Goal: Entertainment & Leisure: Consume media (video, audio)

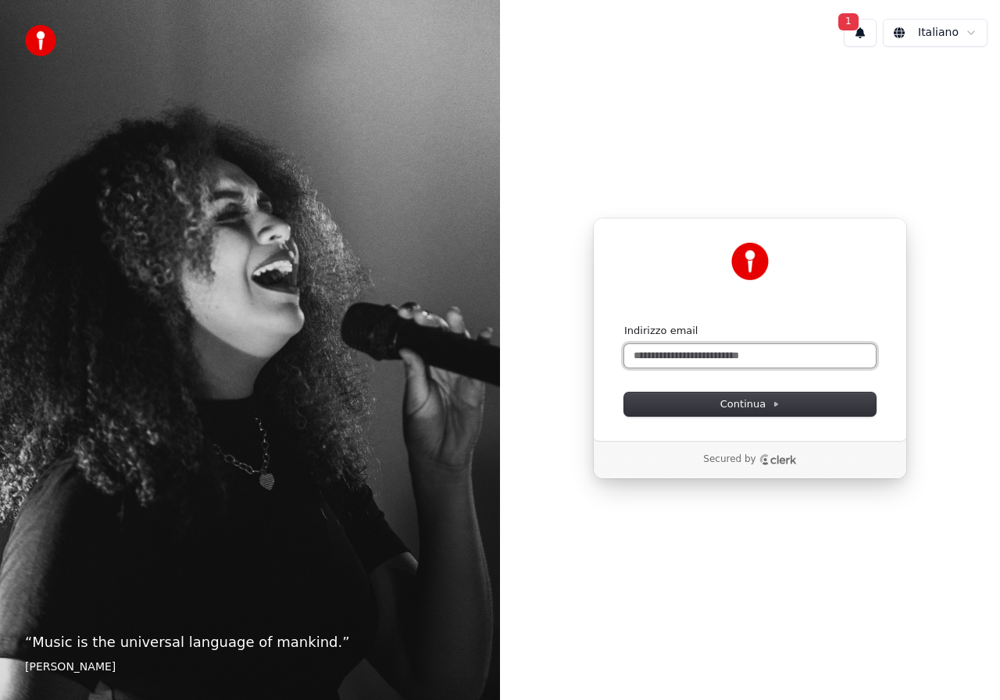
click at [667, 361] on input "Indirizzo email" at bounding box center [749, 355] width 251 height 23
click at [866, 31] on button "1" at bounding box center [859, 33] width 33 height 28
click at [689, 354] on input "Indirizzo email" at bounding box center [749, 355] width 251 height 23
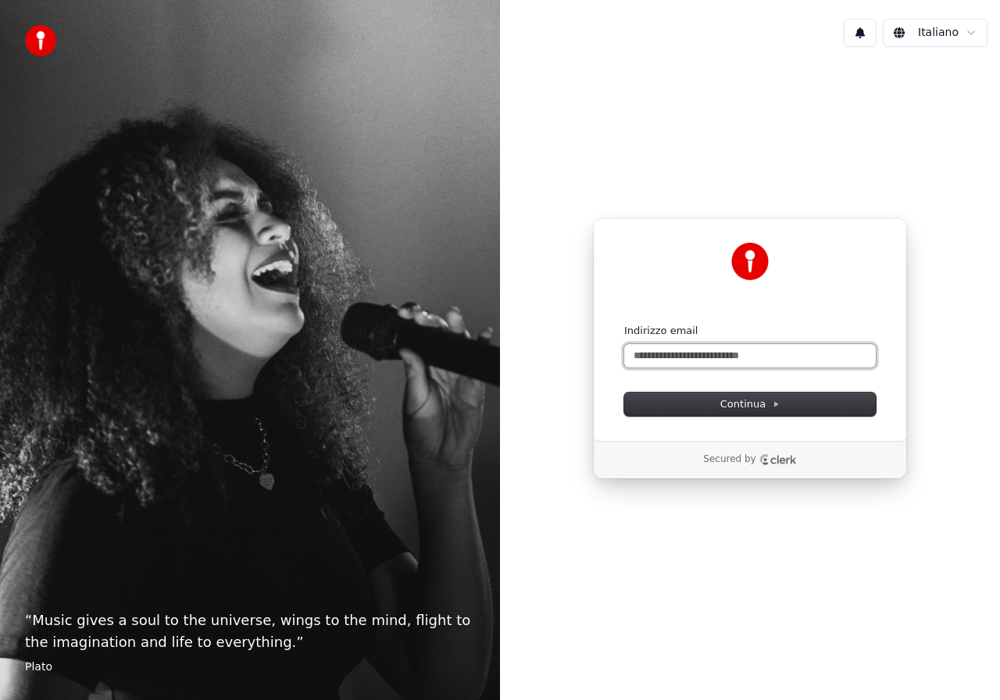
click at [653, 353] on input "Indirizzo email" at bounding box center [749, 355] width 251 height 23
click at [624, 324] on button "submit" at bounding box center [624, 324] width 0 height 0
type input "**********"
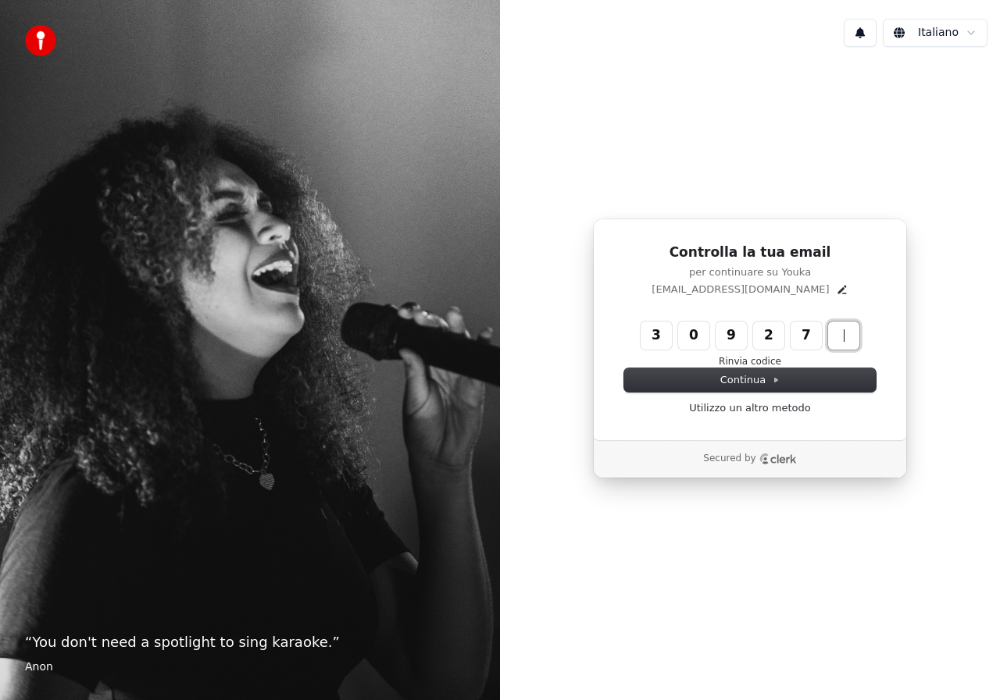
type input "******"
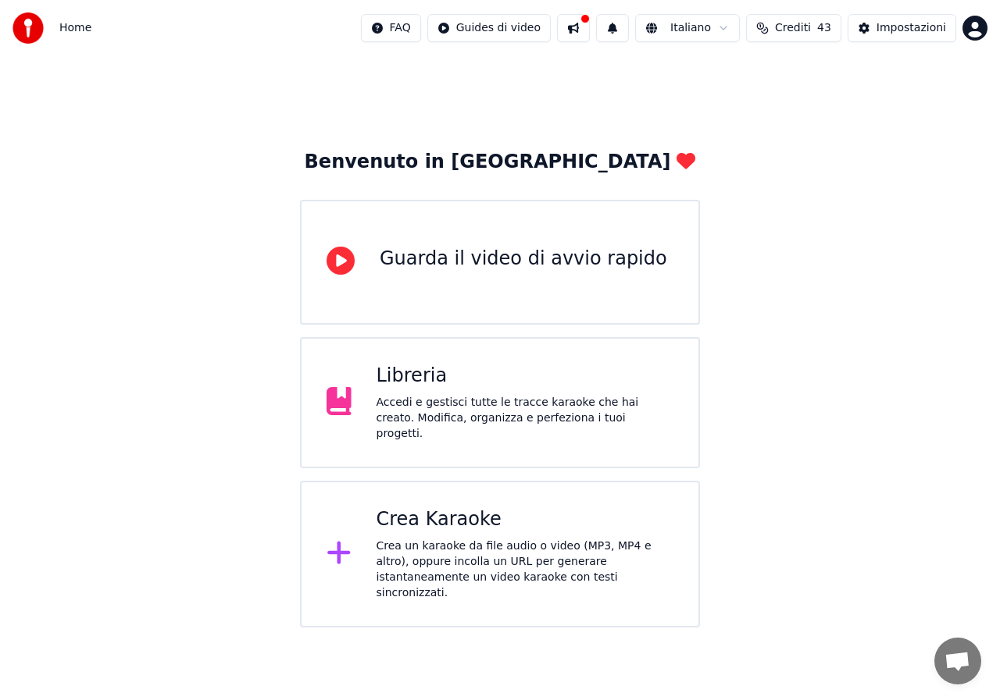
click at [508, 347] on div "Libreria Accedi e gestisci tutte le tracce karaoke che hai creato. Modifica, or…" at bounding box center [500, 402] width 400 height 131
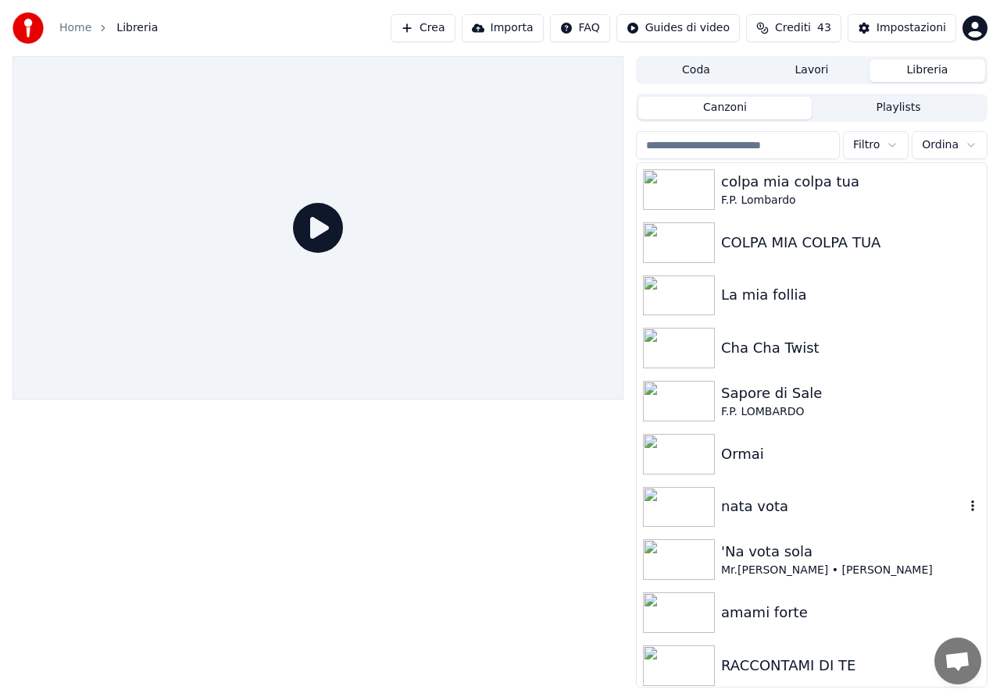
click at [686, 515] on img at bounding box center [679, 507] width 72 height 41
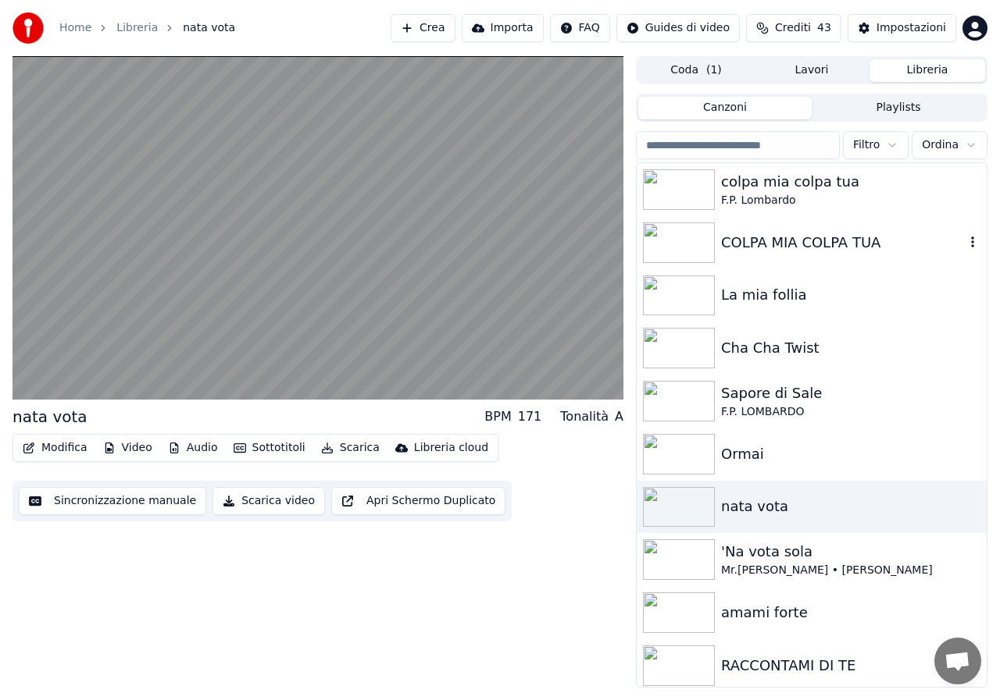
click at [678, 255] on img at bounding box center [679, 243] width 72 height 41
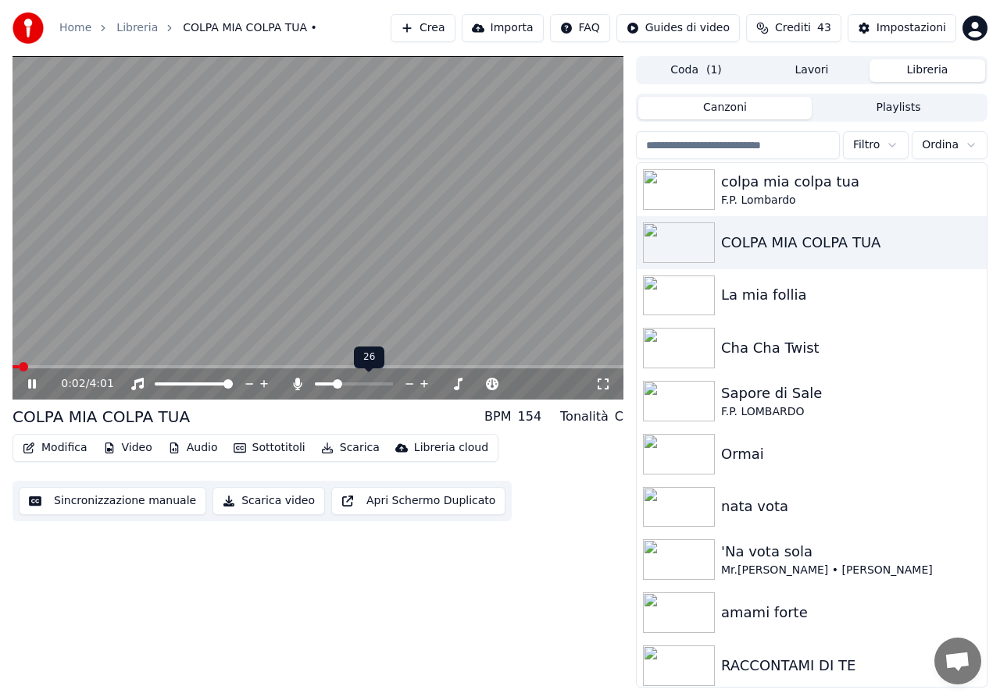
click at [335, 383] on span at bounding box center [354, 384] width 78 height 3
click at [320, 387] on span at bounding box center [324, 384] width 9 height 9
click at [675, 179] on img at bounding box center [679, 189] width 72 height 41
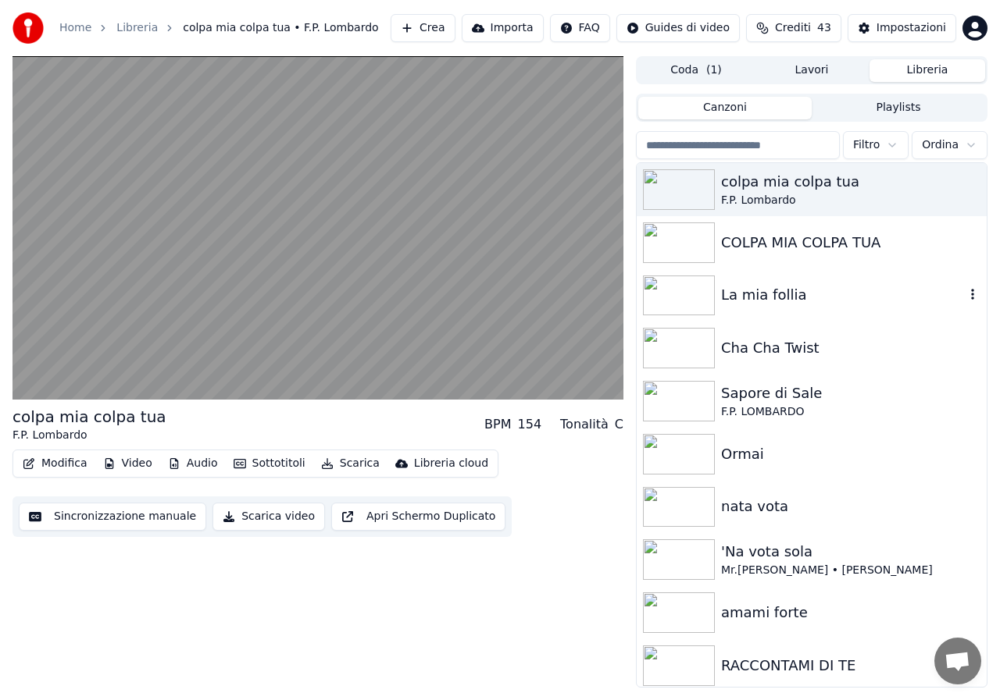
click at [695, 283] on img at bounding box center [679, 296] width 72 height 41
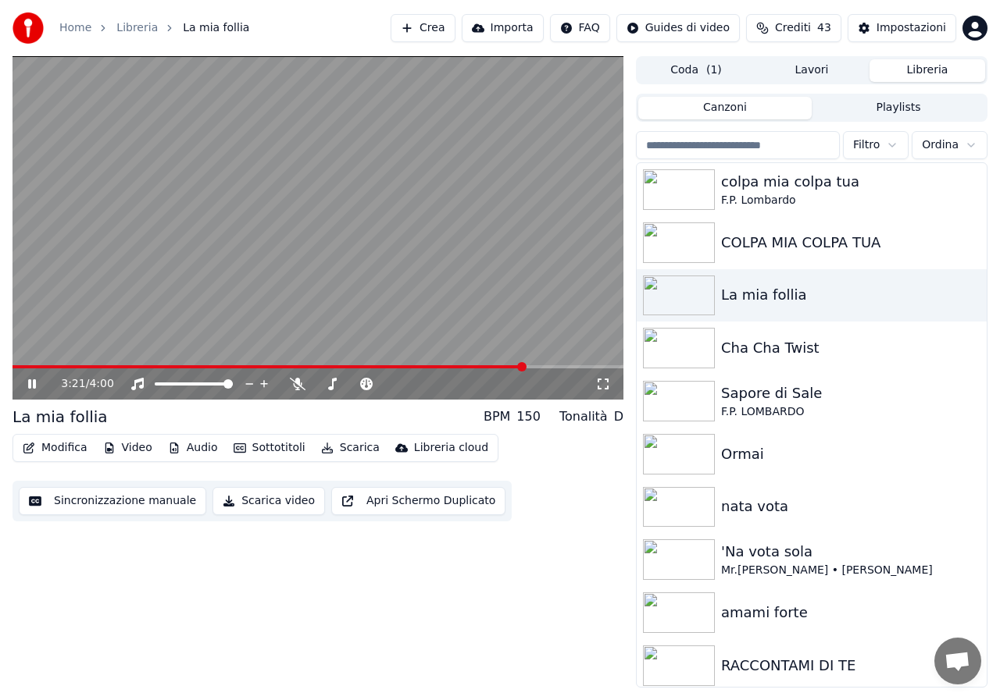
click at [34, 389] on icon at bounding box center [43, 384] width 36 height 12
click at [701, 307] on img at bounding box center [679, 296] width 72 height 41
click at [700, 307] on img at bounding box center [679, 296] width 72 height 41
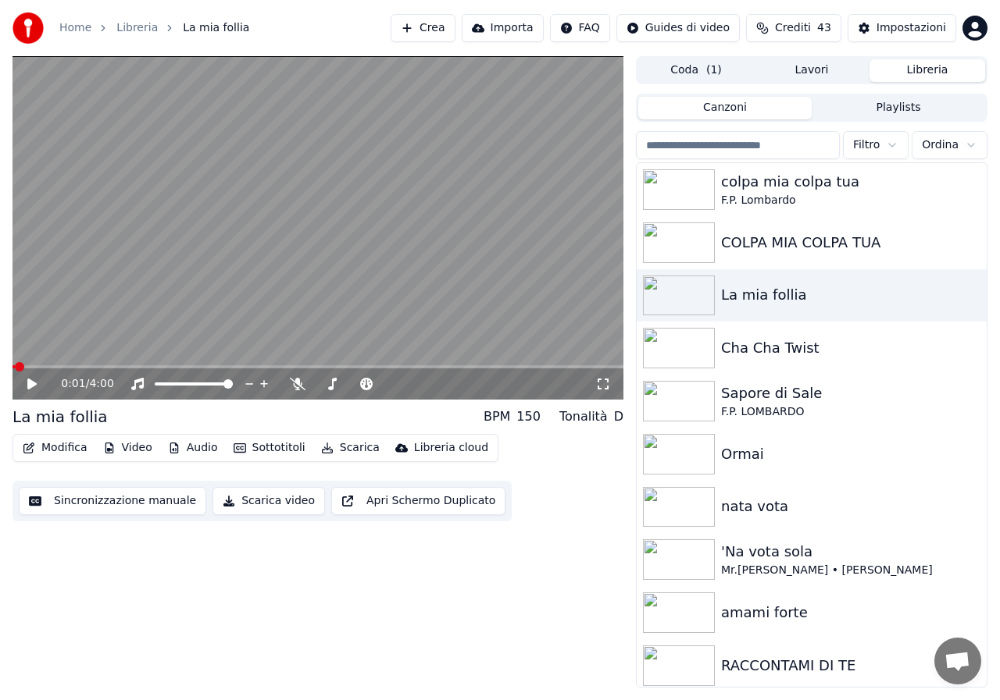
click at [15, 367] on span at bounding box center [13, 366] width 2 height 3
click at [30, 380] on icon at bounding box center [31, 384] width 9 height 11
click at [333, 390] on icon at bounding box center [332, 384] width 16 height 12
click at [455, 383] on icon at bounding box center [458, 384] width 15 height 16
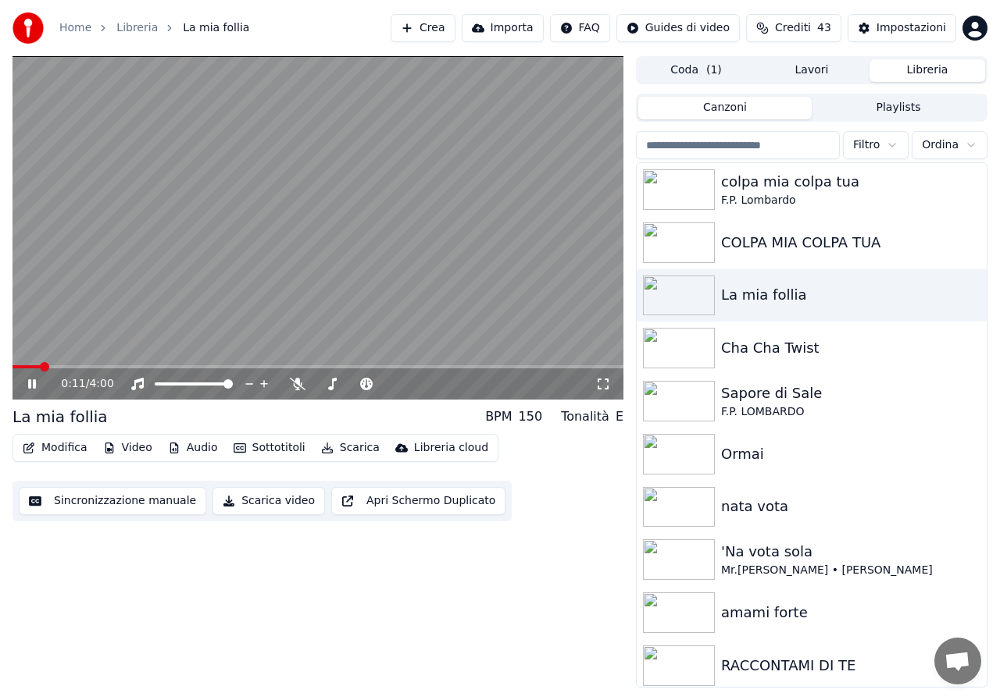
click at [604, 383] on icon at bounding box center [603, 384] width 16 height 12
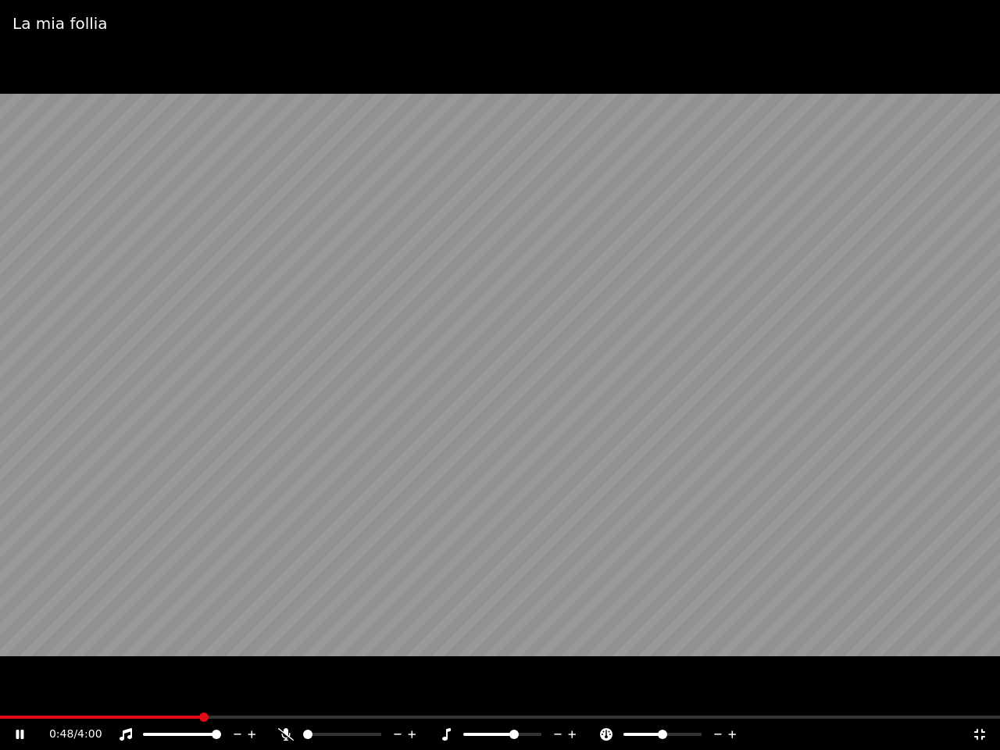
click at [978, 700] on icon at bounding box center [979, 734] width 16 height 12
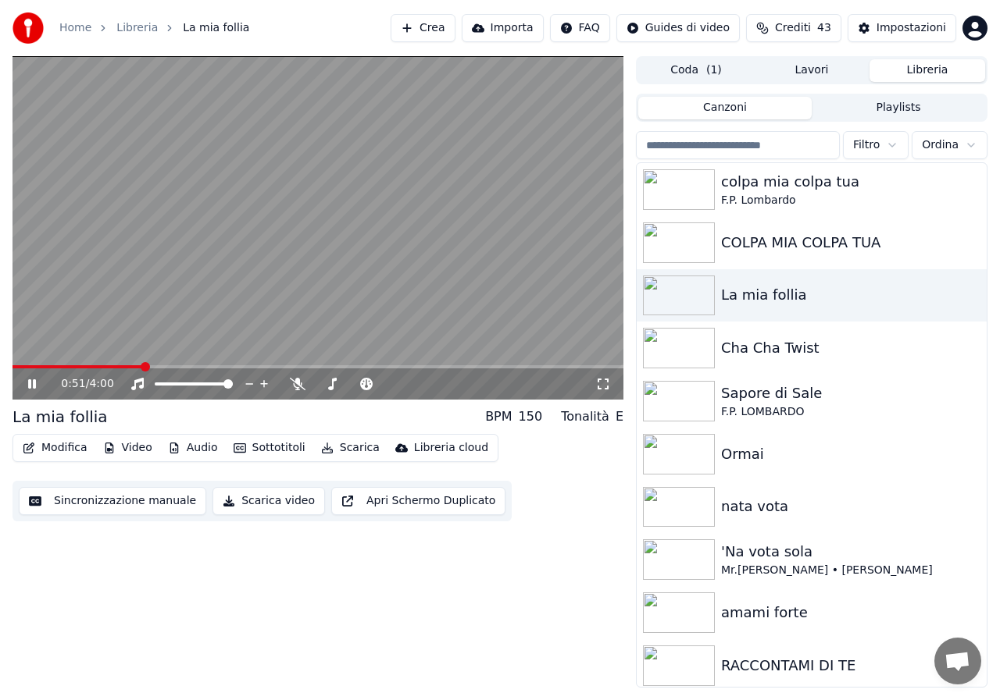
click at [34, 382] on icon at bounding box center [32, 384] width 8 height 9
click at [796, 144] on input "search" at bounding box center [738, 145] width 204 height 28
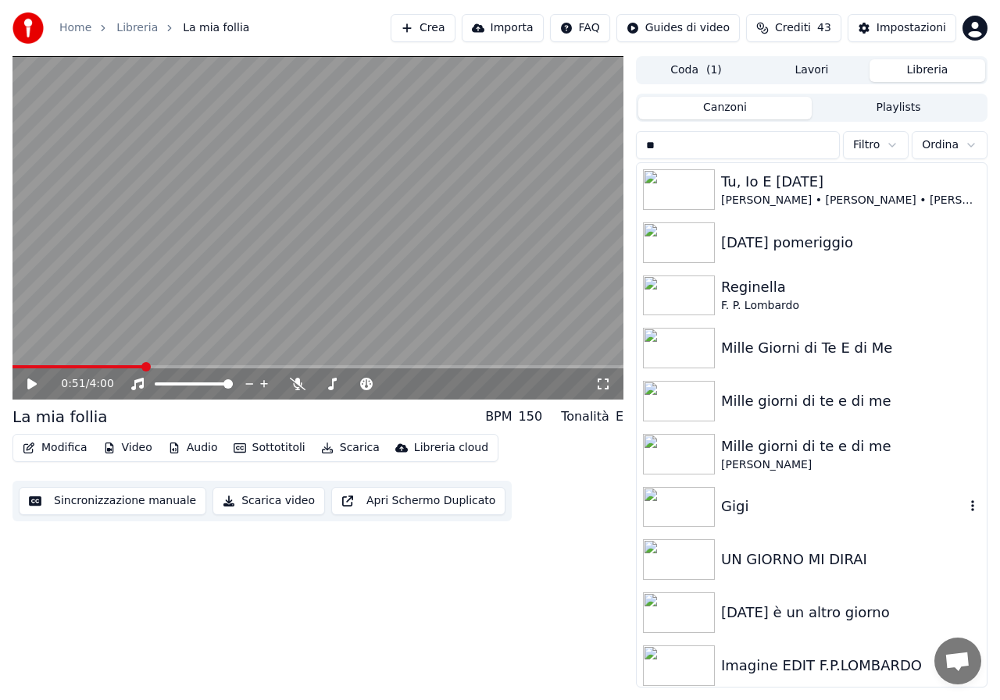
type input "**"
click at [661, 504] on img at bounding box center [679, 507] width 72 height 41
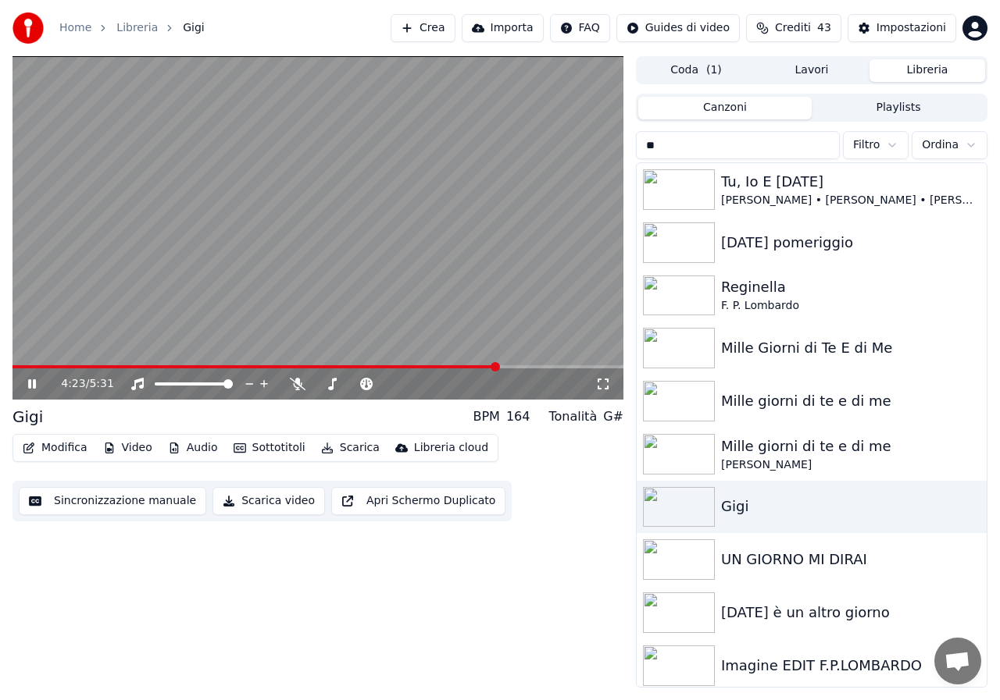
click at [32, 381] on icon at bounding box center [43, 384] width 36 height 12
click at [513, 462] on div "Modifica Video Audio Sottotitoli Scarica Libreria cloud Sincronizzazione manual…" at bounding box center [317, 477] width 611 height 87
click at [58, 367] on span at bounding box center [62, 366] width 9 height 9
click at [12, 362] on span at bounding box center [16, 366] width 9 height 9
click at [36, 367] on span at bounding box center [317, 366] width 611 height 3
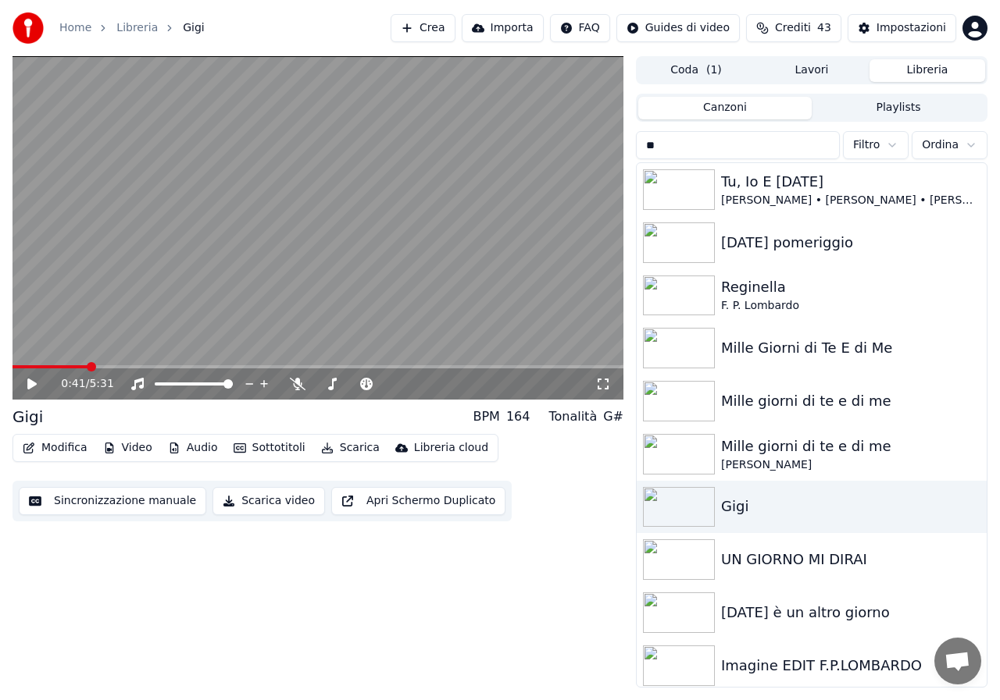
click at [89, 369] on span at bounding box center [91, 366] width 9 height 9
click at [134, 368] on span at bounding box center [133, 366] width 9 height 9
click at [229, 368] on span at bounding box center [229, 366] width 9 height 9
click at [177, 367] on span at bounding box center [181, 366] width 9 height 9
click at [114, 364] on span at bounding box center [116, 366] width 9 height 9
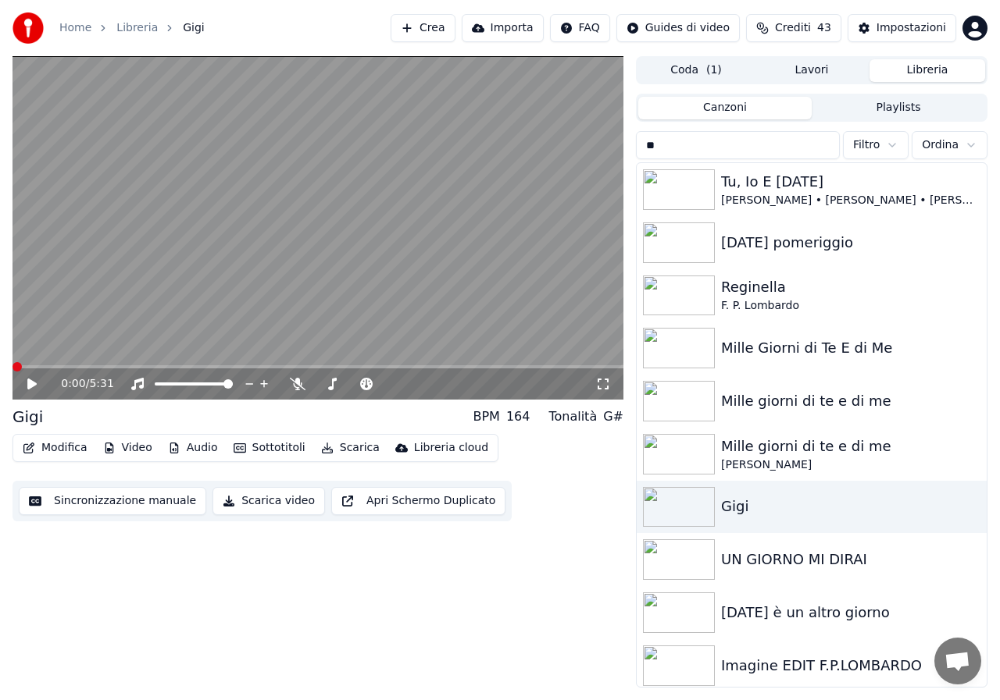
click at [12, 370] on span at bounding box center [16, 366] width 9 height 9
click at [255, 365] on span at bounding box center [317, 366] width 611 height 3
click at [192, 366] on span at bounding box center [194, 366] width 9 height 9
click at [268, 367] on span at bounding box center [269, 366] width 9 height 9
click at [291, 367] on span at bounding box center [291, 366] width 9 height 9
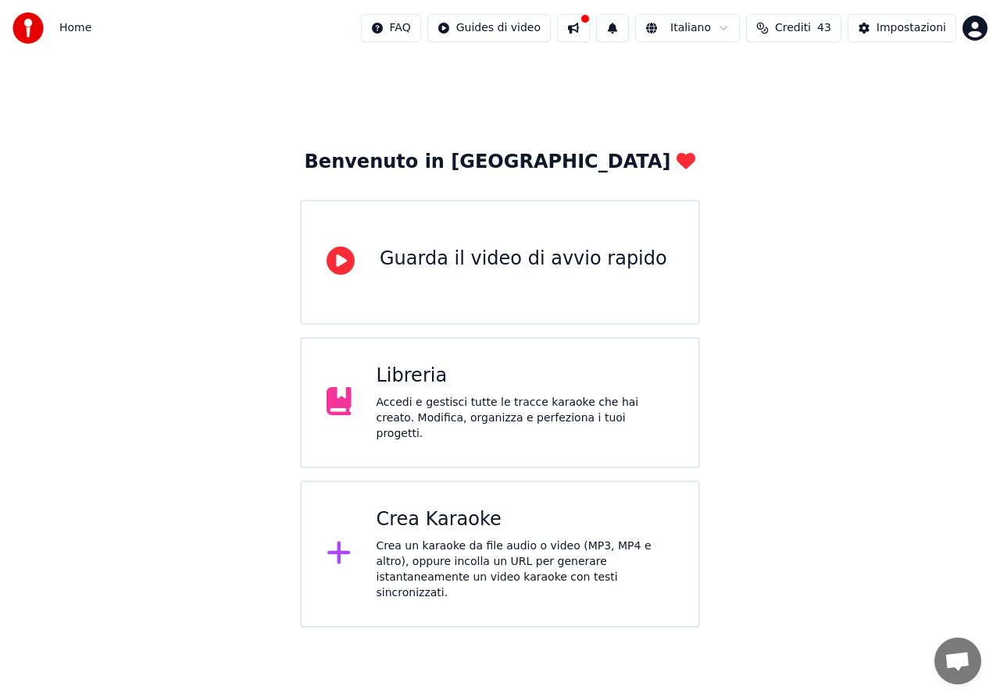
click at [572, 400] on div "Accedi e gestisci tutte le tracce karaoke che hai creato. Modifica, organizza e…" at bounding box center [525, 418] width 298 height 47
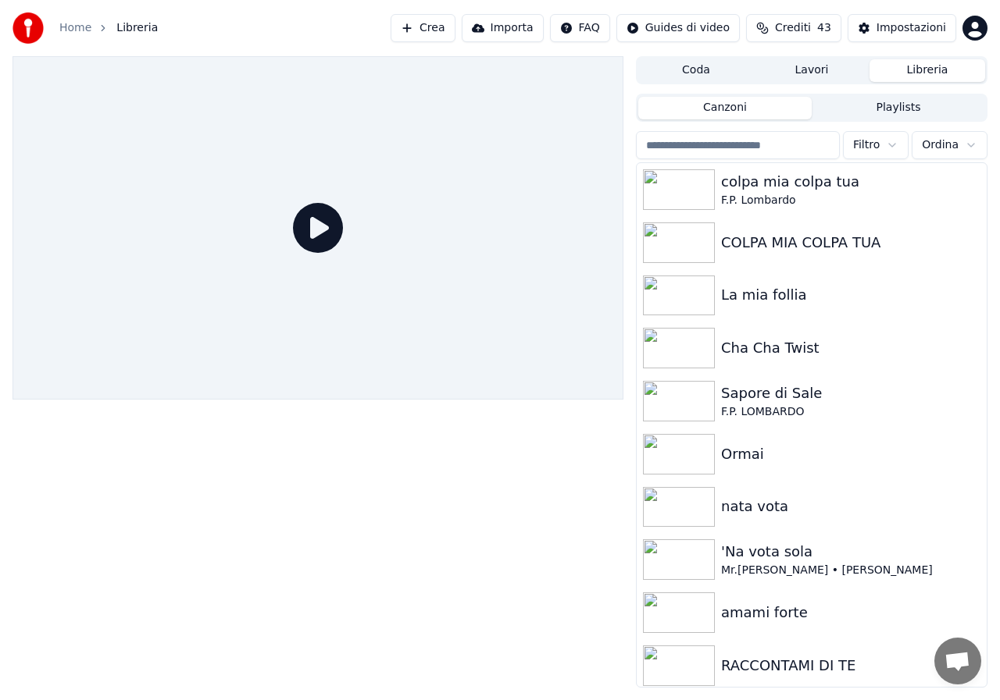
click at [821, 155] on input "search" at bounding box center [738, 145] width 204 height 28
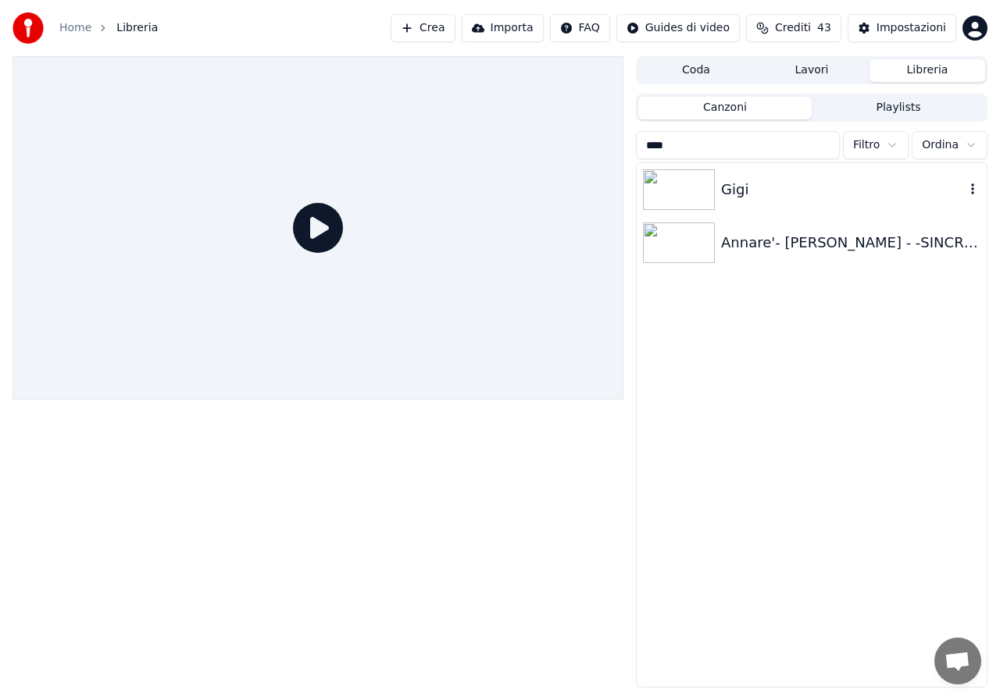
type input "****"
click at [673, 202] on img at bounding box center [679, 189] width 72 height 41
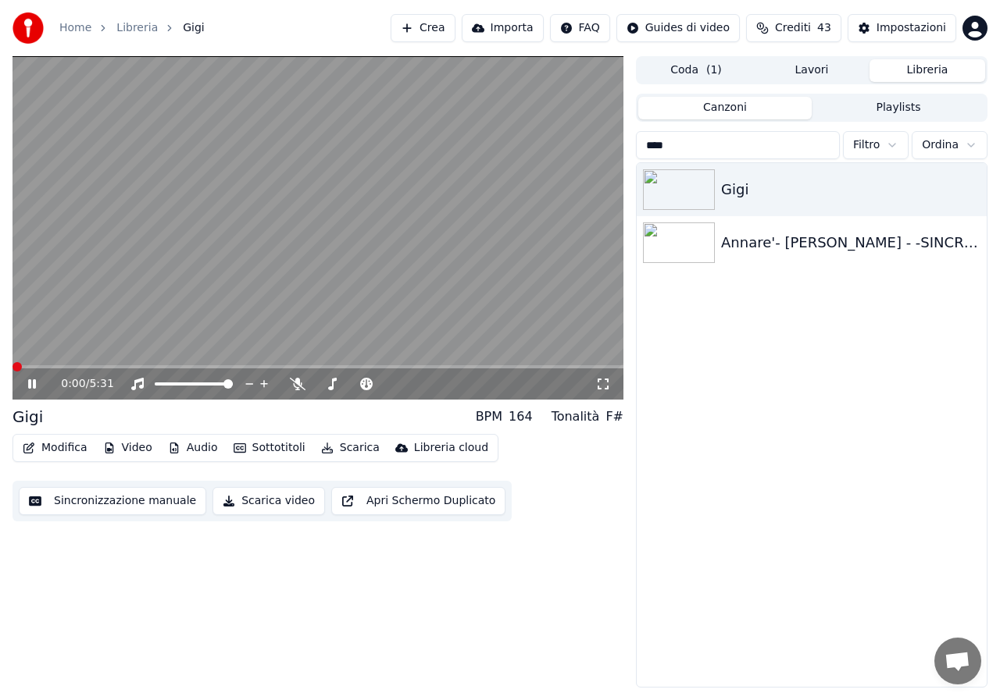
click at [12, 365] on span at bounding box center [16, 366] width 9 height 9
click at [293, 382] on icon at bounding box center [298, 384] width 16 height 12
click at [22, 367] on span at bounding box center [73, 366] width 123 height 3
click at [12, 372] on span at bounding box center [16, 366] width 9 height 9
click at [299, 381] on icon at bounding box center [298, 384] width 9 height 12
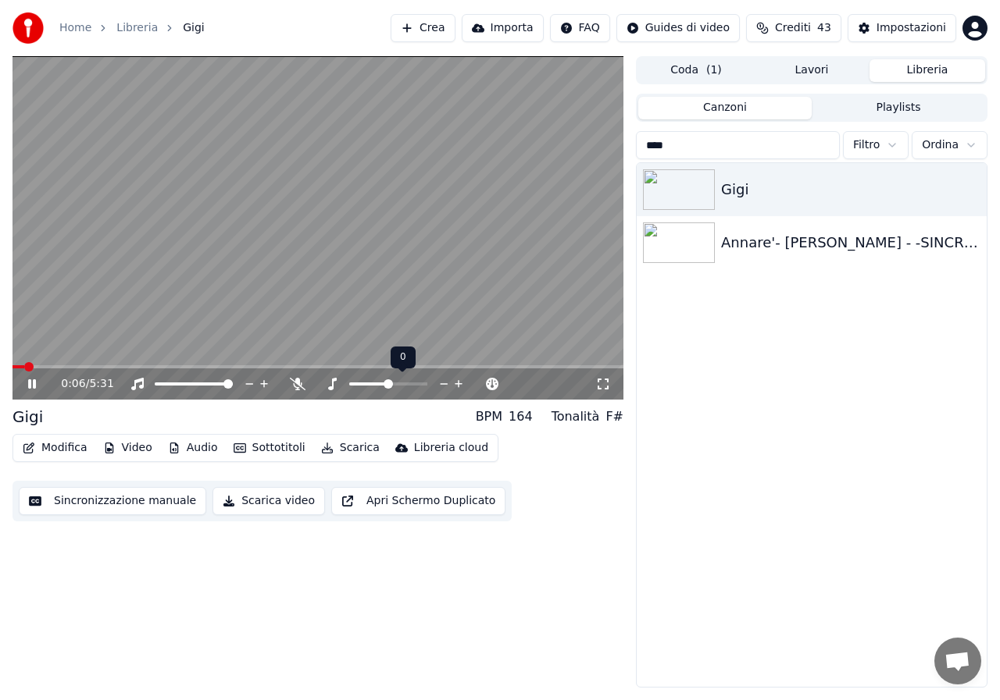
click at [454, 384] on icon at bounding box center [458, 384] width 15 height 16
click at [453, 384] on icon at bounding box center [458, 384] width 15 height 16
click at [336, 384] on icon at bounding box center [332, 384] width 16 height 12
click at [12, 372] on span at bounding box center [16, 366] width 9 height 9
